Goal: Browse casually

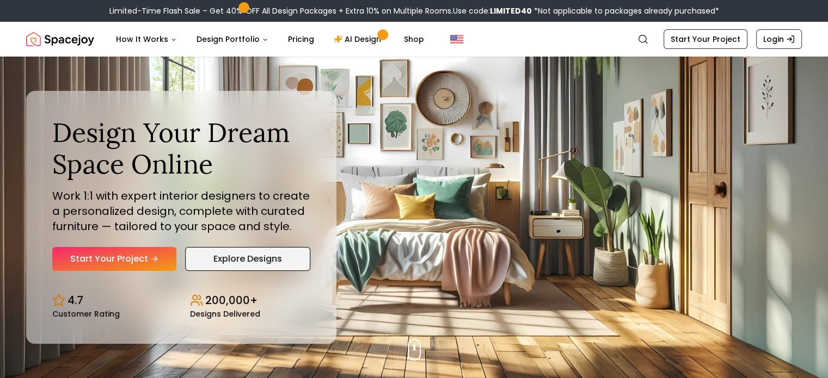
click at [274, 263] on link "Explore Designs" at bounding box center [247, 259] width 125 height 24
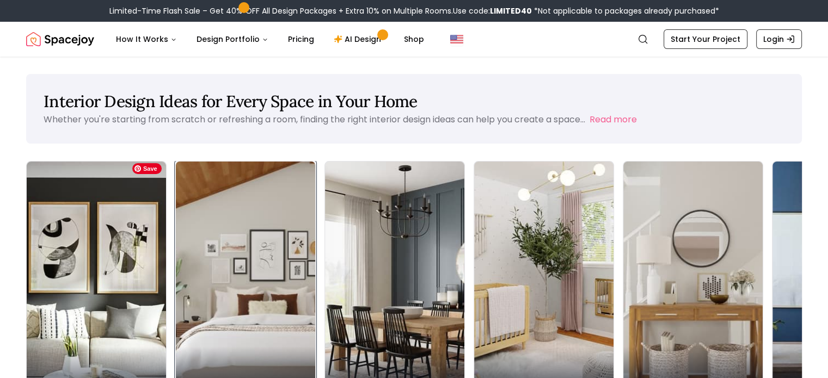
click at [174, 259] on img at bounding box center [246, 285] width 146 height 259
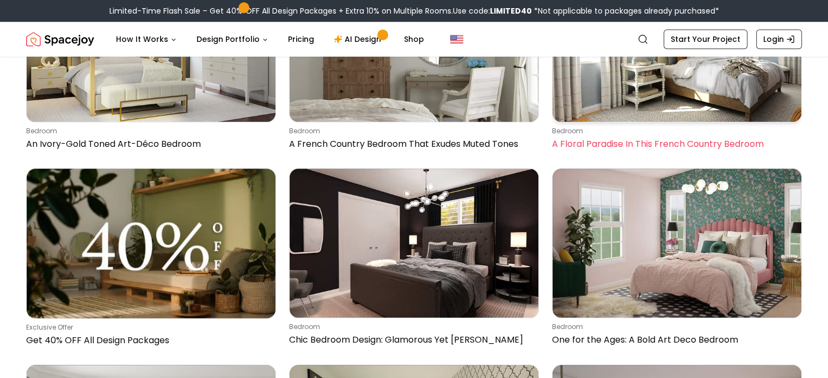
scroll to position [25700, 0]
